Goal: Transaction & Acquisition: Purchase product/service

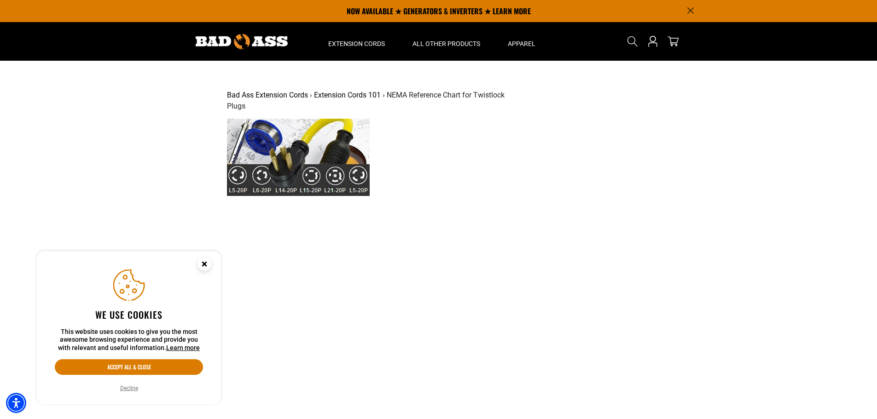
click at [463, 199] on div at bounding box center [438, 272] width 423 height 307
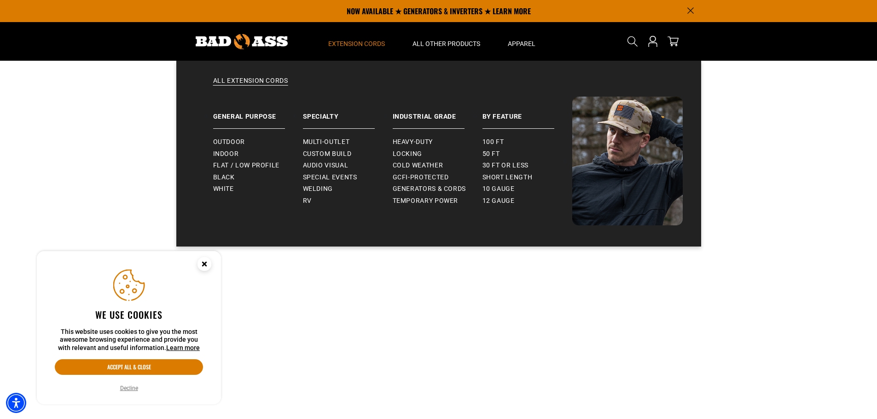
click at [343, 41] on span "Extension Cords" at bounding box center [356, 44] width 57 height 8
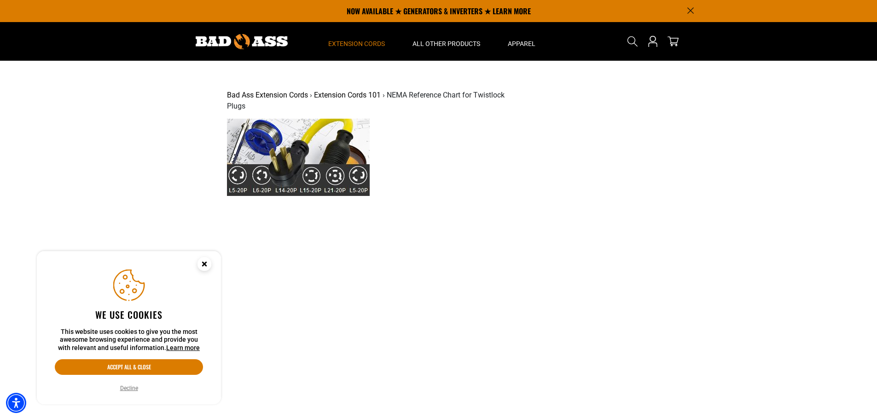
click at [343, 41] on span "Extension Cords" at bounding box center [356, 44] width 57 height 8
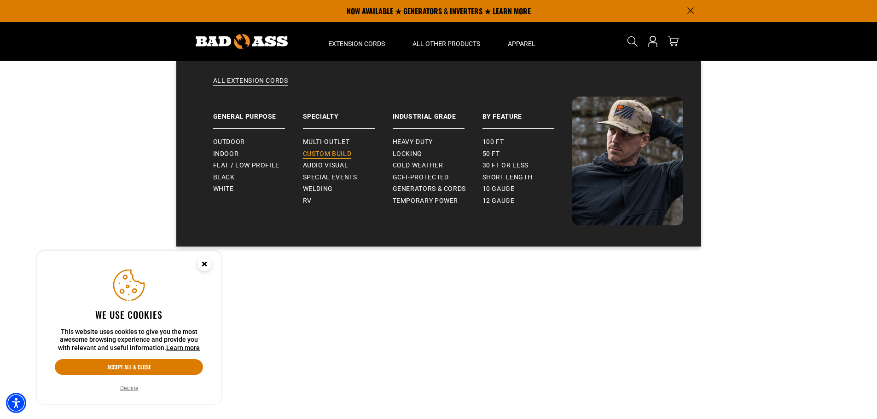
click at [337, 152] on span "Custom Build" at bounding box center [327, 154] width 49 height 8
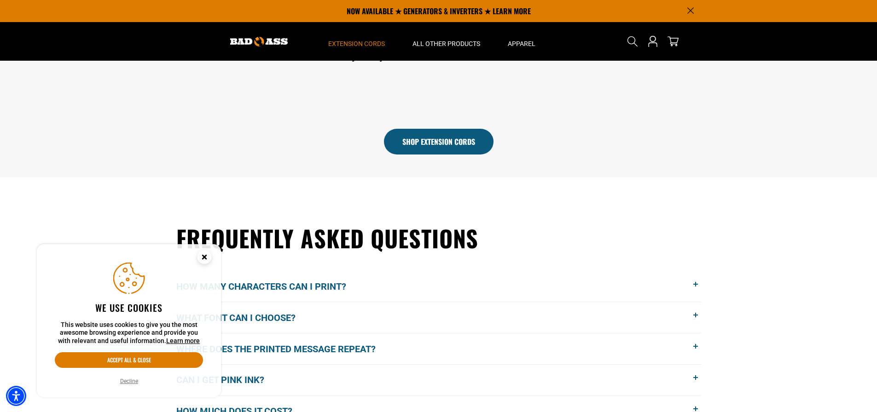
scroll to position [497, 0]
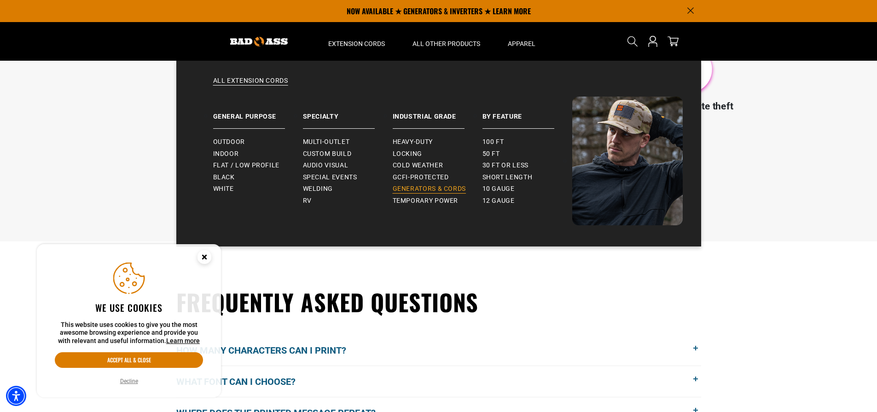
click at [417, 186] on span "Generators & Cords" at bounding box center [430, 189] width 74 height 8
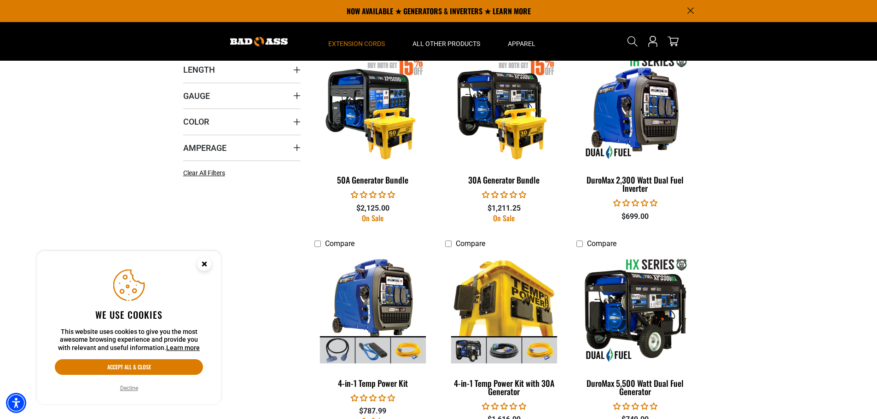
scroll to position [460, 0]
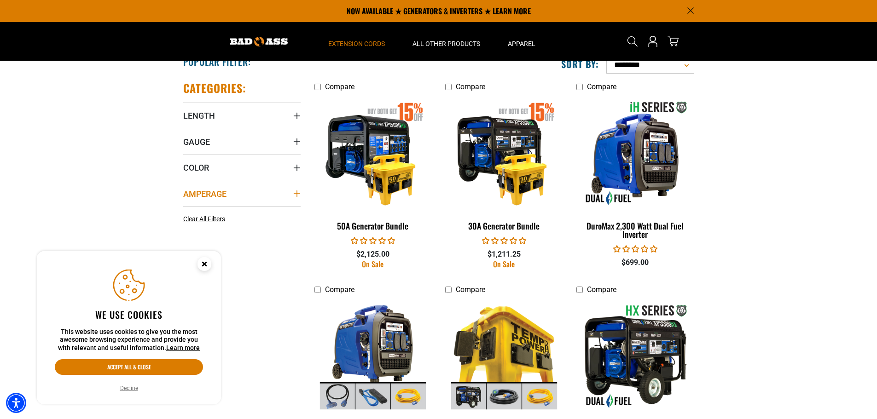
click at [288, 192] on summary "Amperage" at bounding box center [241, 194] width 117 height 26
click at [242, 212] on rect at bounding box center [245, 212] width 7 height 7
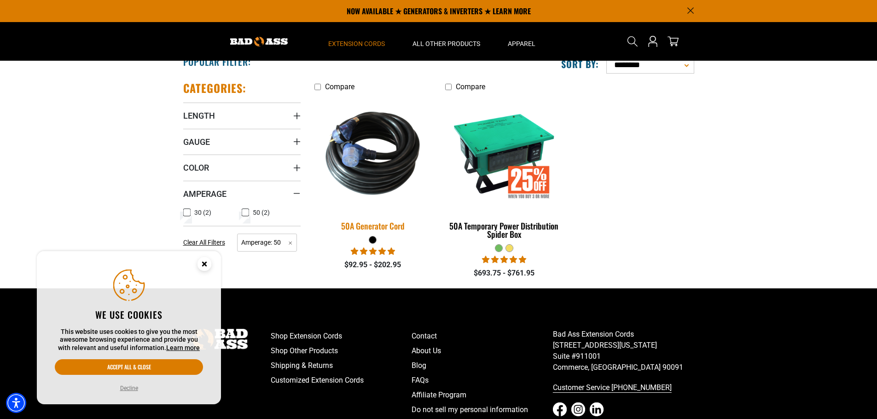
click at [375, 186] on img at bounding box center [372, 153] width 129 height 118
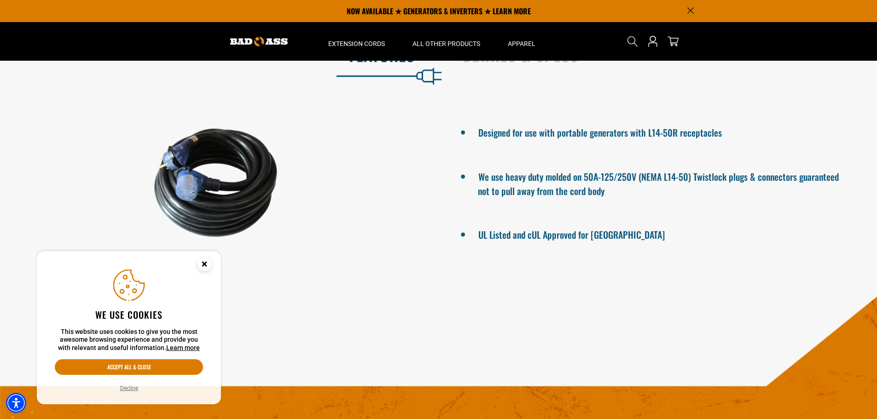
scroll to position [552, 0]
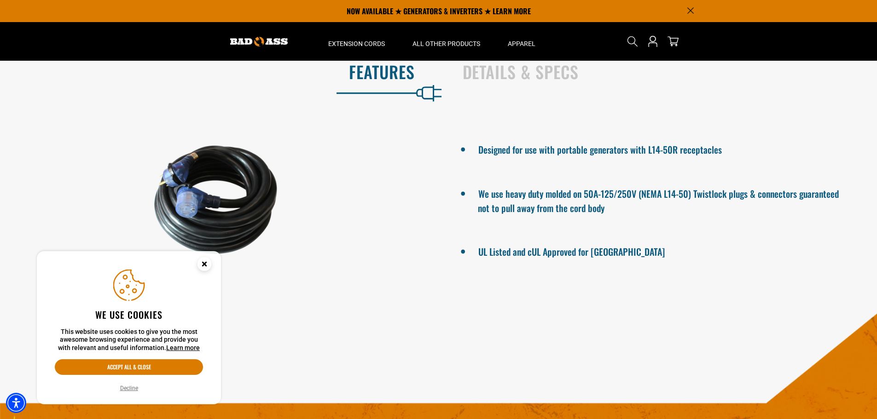
click at [265, 196] on div at bounding box center [216, 200] width 432 height 154
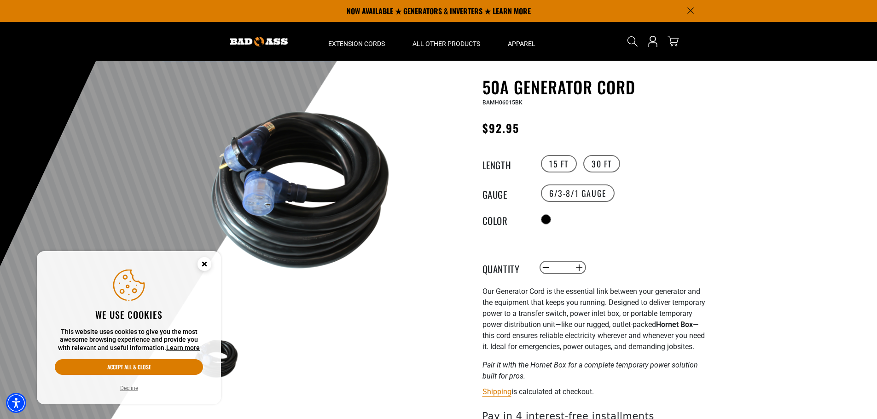
scroll to position [0, 0]
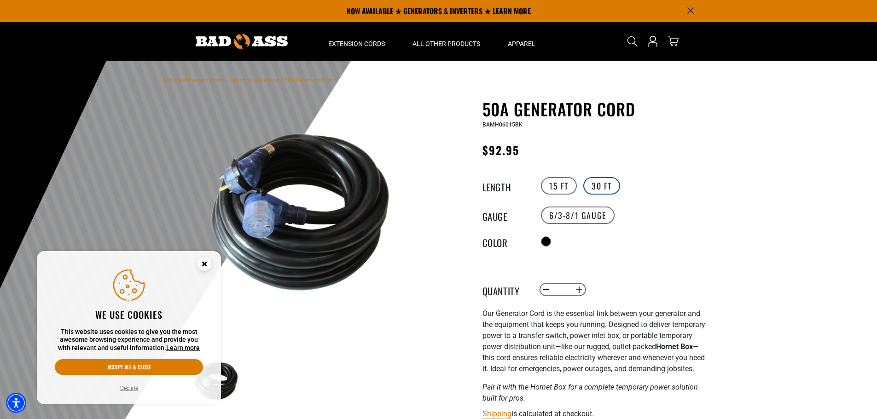
click at [595, 182] on label "30 FT" at bounding box center [601, 185] width 37 height 17
click at [553, 186] on label "15 FT" at bounding box center [559, 185] width 36 height 17
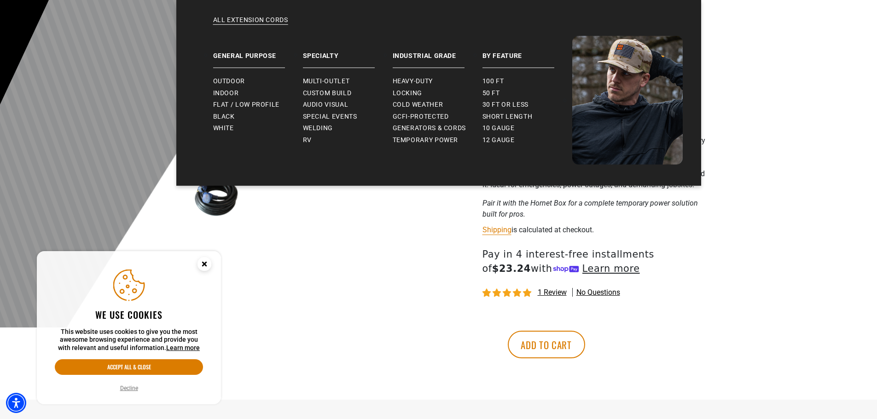
scroll to position [496, 0]
